Goal: Find specific page/section: Find specific page/section

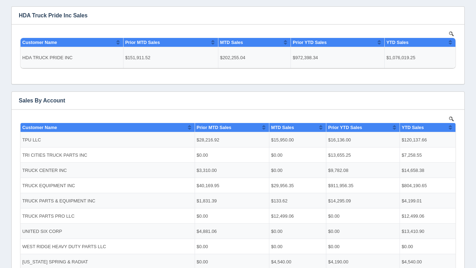
scroll to position [49, 0]
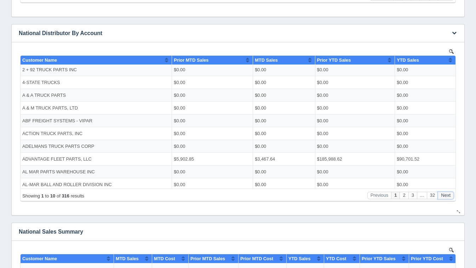
click at [451, 197] on button "Next" at bounding box center [446, 194] width 16 height 7
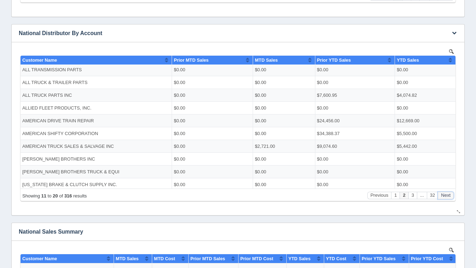
click at [451, 197] on button "Next" at bounding box center [446, 194] width 16 height 7
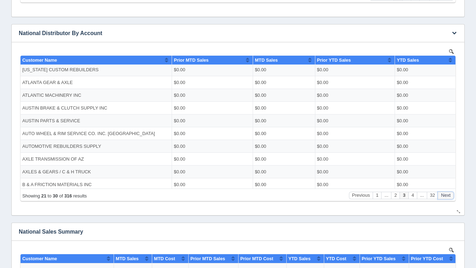
click at [451, 197] on button "Next" at bounding box center [446, 194] width 16 height 7
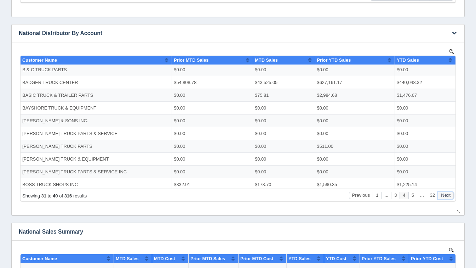
click at [451, 197] on button "Next" at bounding box center [446, 194] width 16 height 7
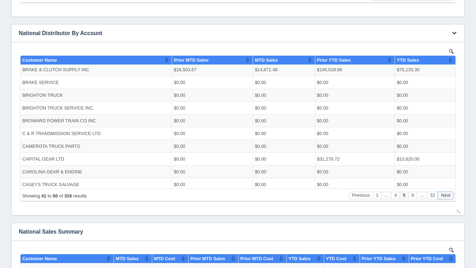
click at [451, 197] on button "Next" at bounding box center [446, 194] width 16 height 7
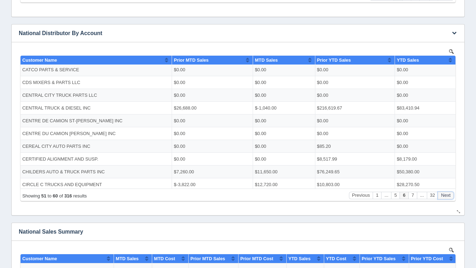
click at [451, 197] on button "Next" at bounding box center [446, 194] width 16 height 7
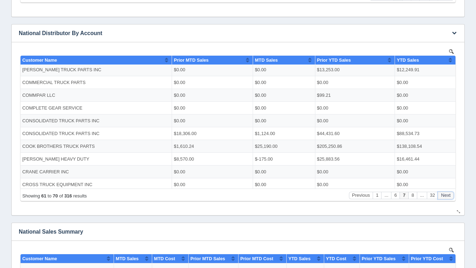
click at [451, 197] on button "Next" at bounding box center [446, 194] width 16 height 7
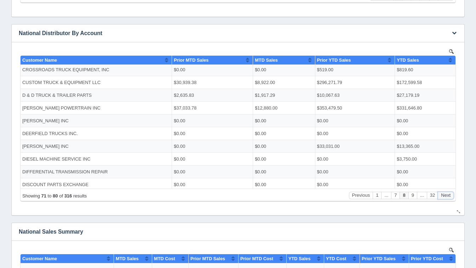
click at [451, 197] on button "Next" at bounding box center [446, 194] width 16 height 7
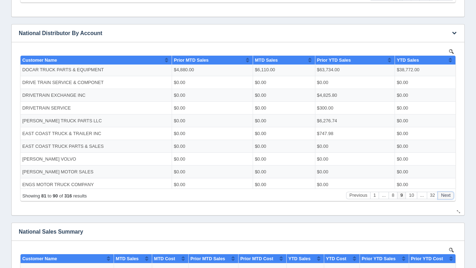
click at [451, 197] on button "Next" at bounding box center [446, 194] width 16 height 7
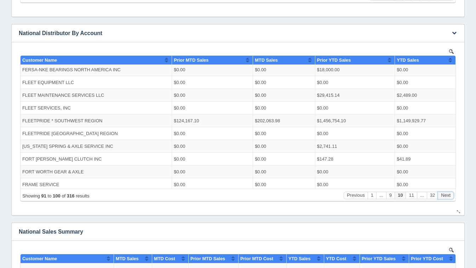
click at [451, 197] on button "Next" at bounding box center [446, 194] width 16 height 7
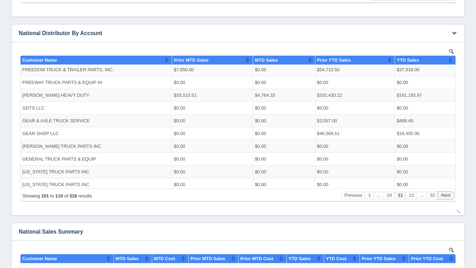
click at [451, 197] on button "Next" at bounding box center [446, 194] width 16 height 7
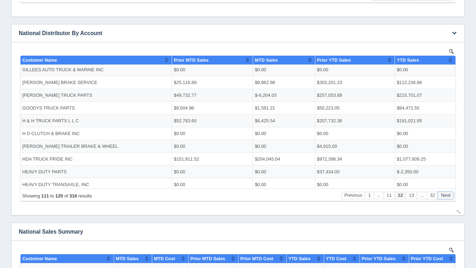
click at [451, 197] on button "Next" at bounding box center [446, 194] width 16 height 7
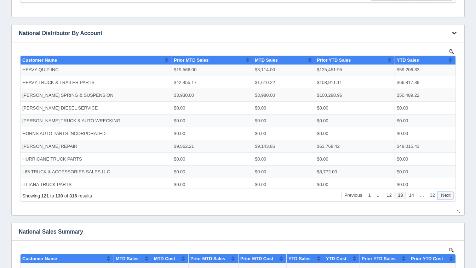
click at [451, 197] on button "Next" at bounding box center [446, 194] width 16 height 7
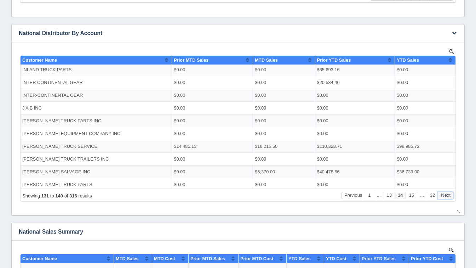
click at [451, 197] on button "Next" at bounding box center [446, 194] width 16 height 7
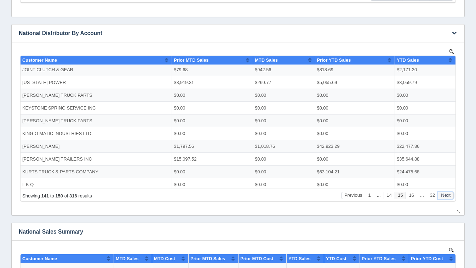
click at [451, 197] on button "Next" at bounding box center [446, 194] width 16 height 7
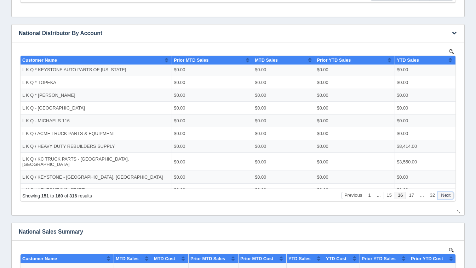
click at [451, 197] on button "Next" at bounding box center [446, 194] width 16 height 7
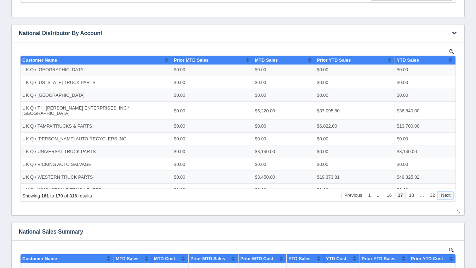
click at [451, 197] on button "Next" at bounding box center [446, 194] width 16 height 7
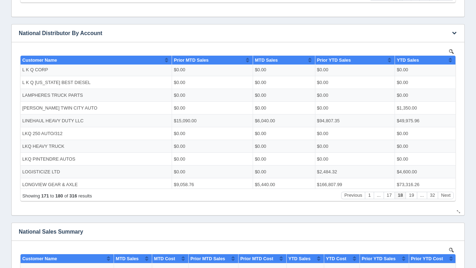
click at [457, 206] on div "No data found." at bounding box center [238, 128] width 439 height 173
click at [445, 197] on button "Next" at bounding box center [446, 194] width 16 height 7
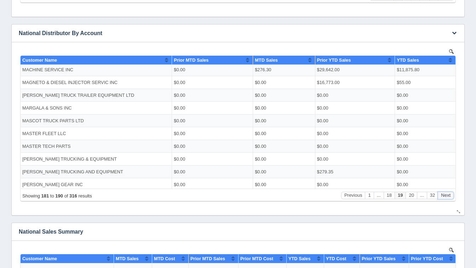
click at [445, 197] on button "Next" at bounding box center [446, 194] width 16 height 7
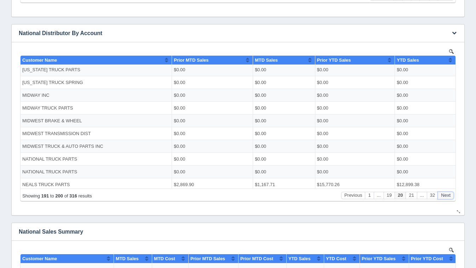
click at [445, 197] on button "Next" at bounding box center [446, 194] width 16 height 7
